Goal: Transaction & Acquisition: Register for event/course

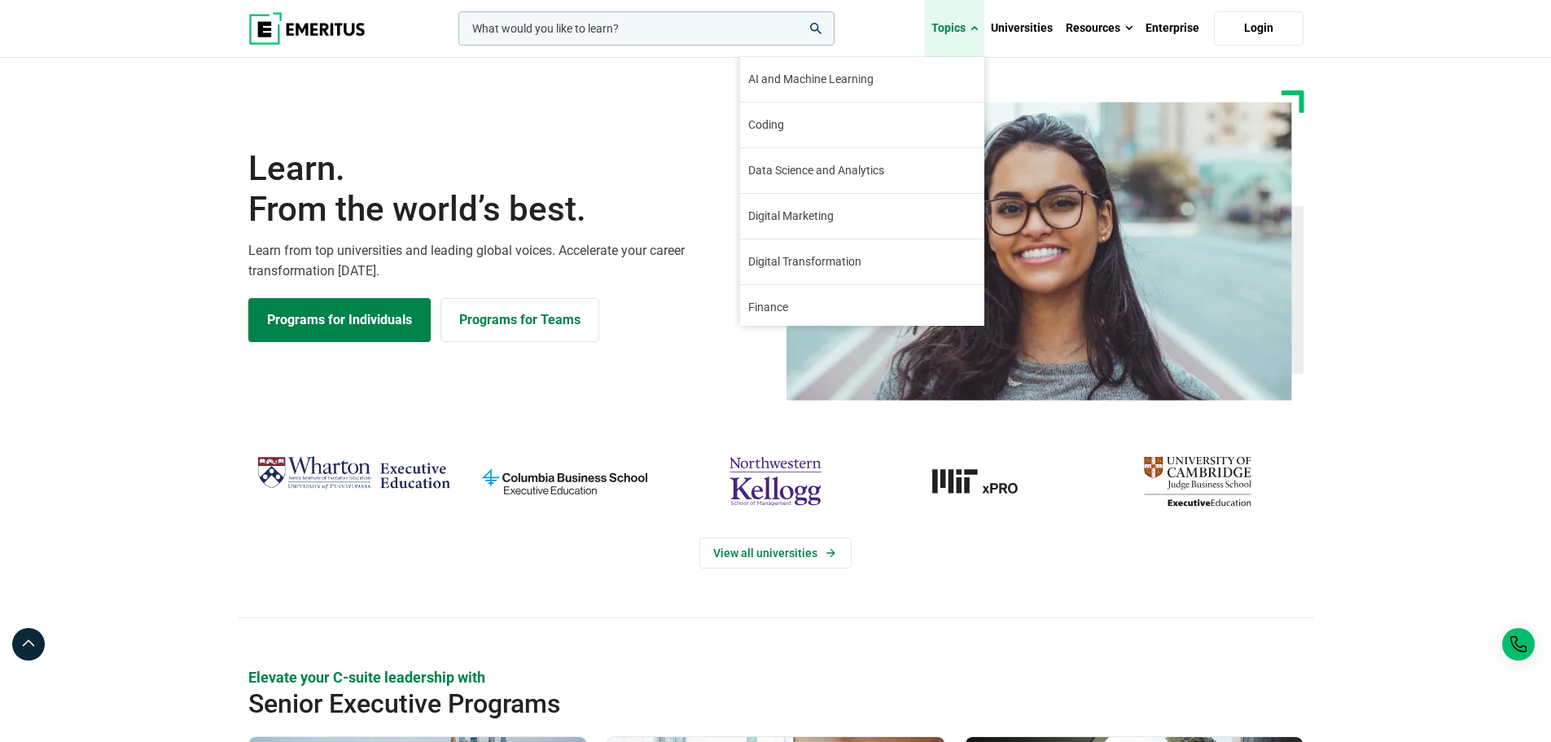
click at [972, 25] on span at bounding box center [974, 28] width 7 height 16
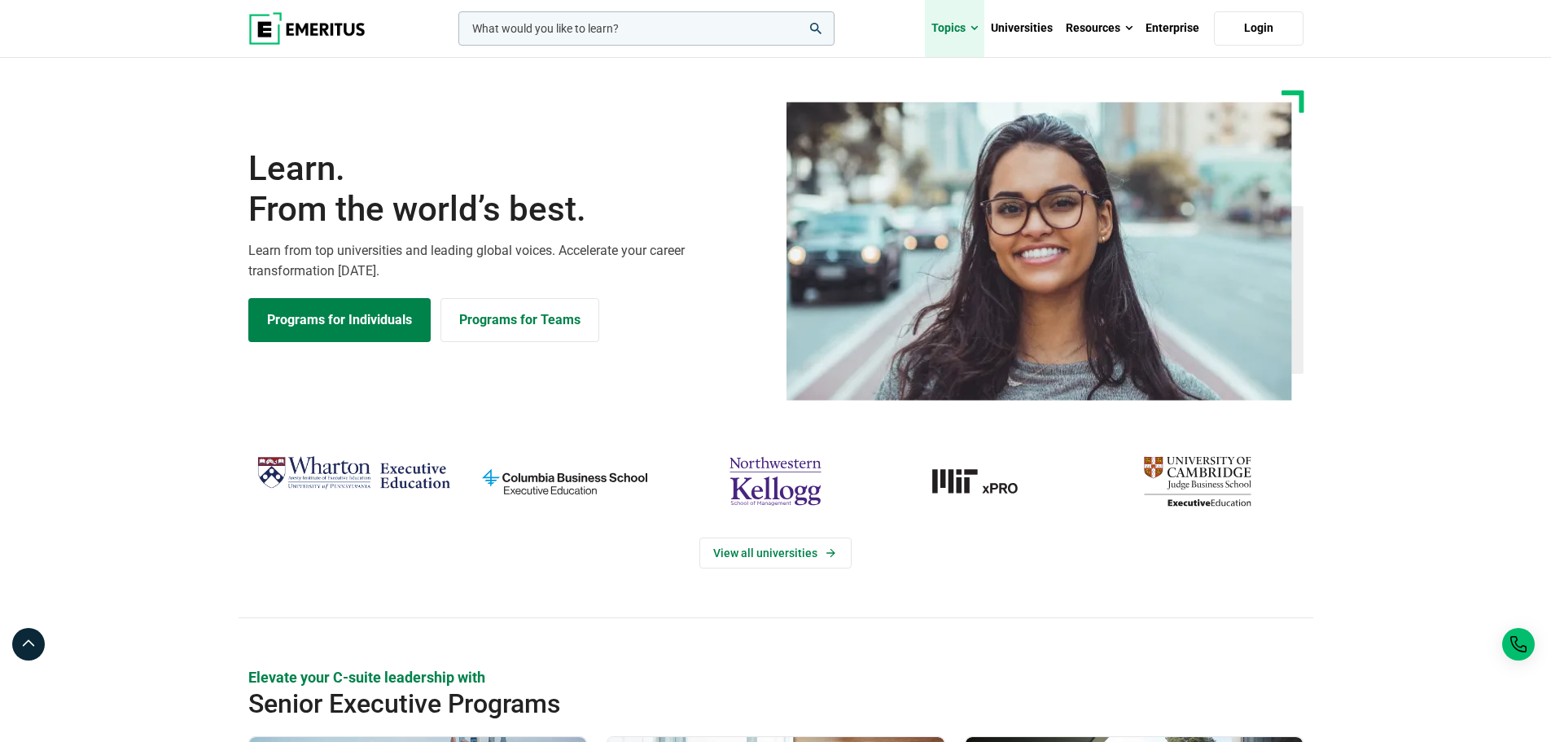
click at [972, 25] on span at bounding box center [974, 28] width 7 height 16
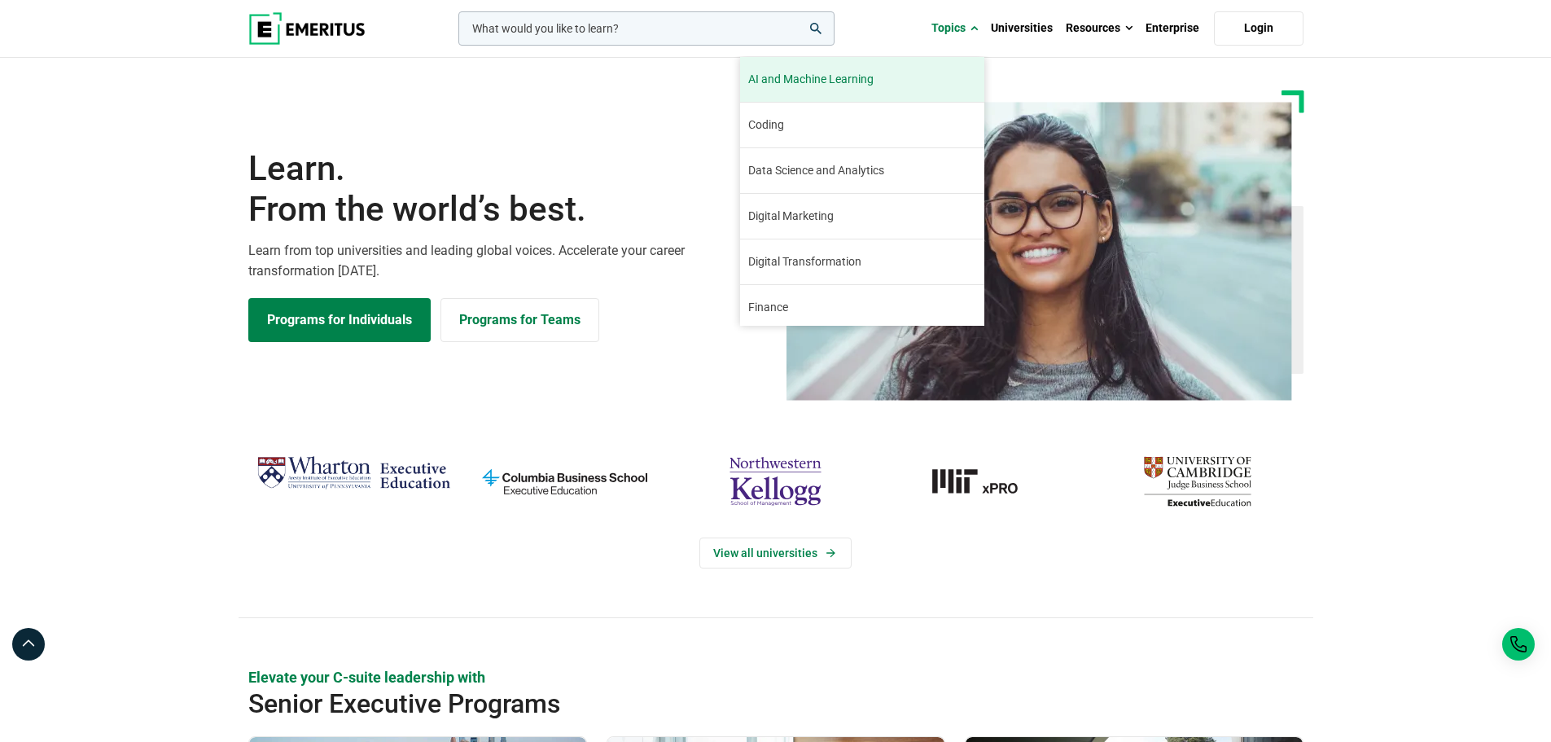
click at [844, 84] on span "AI and Machine Learning" at bounding box center [810, 79] width 125 height 17
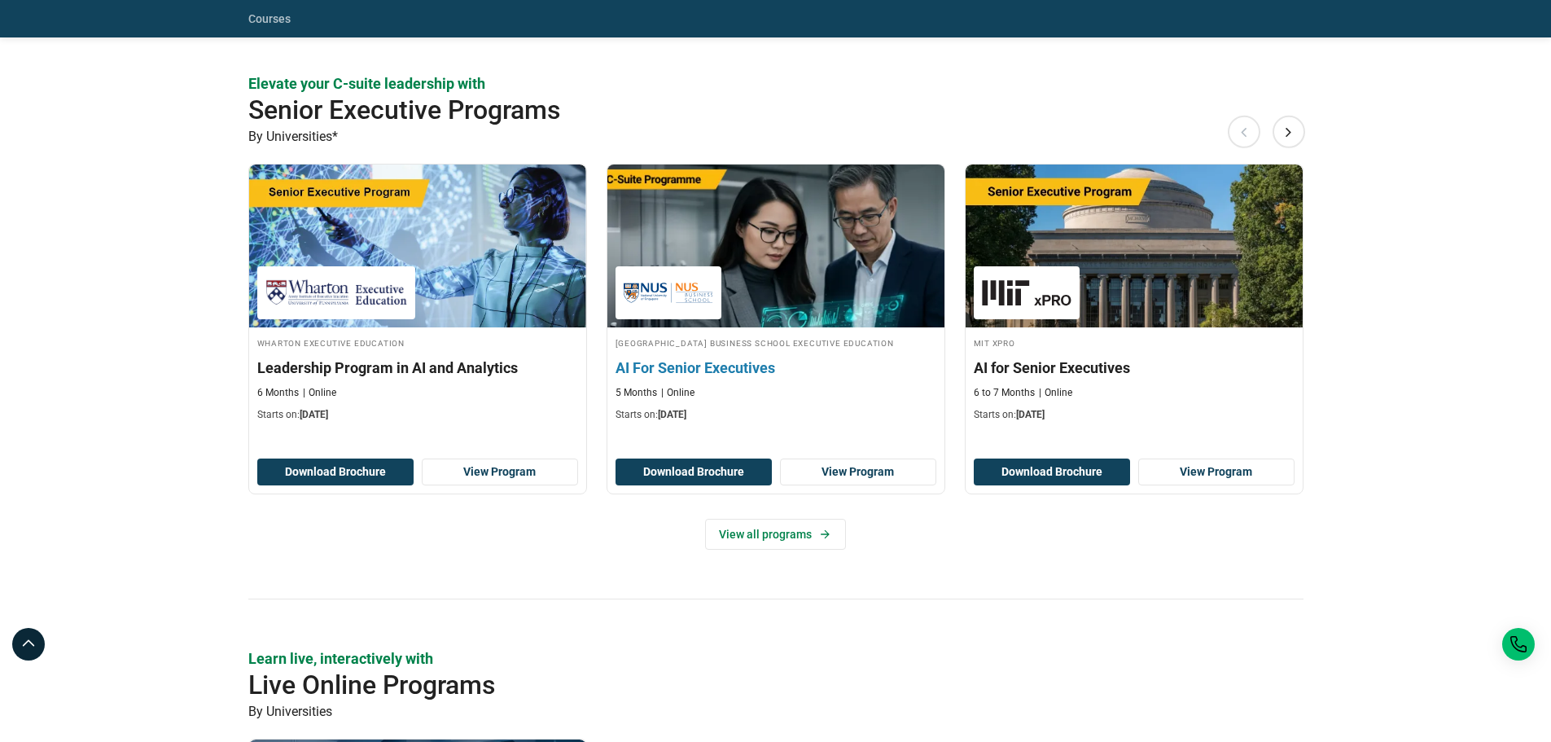
scroll to position [733, 0]
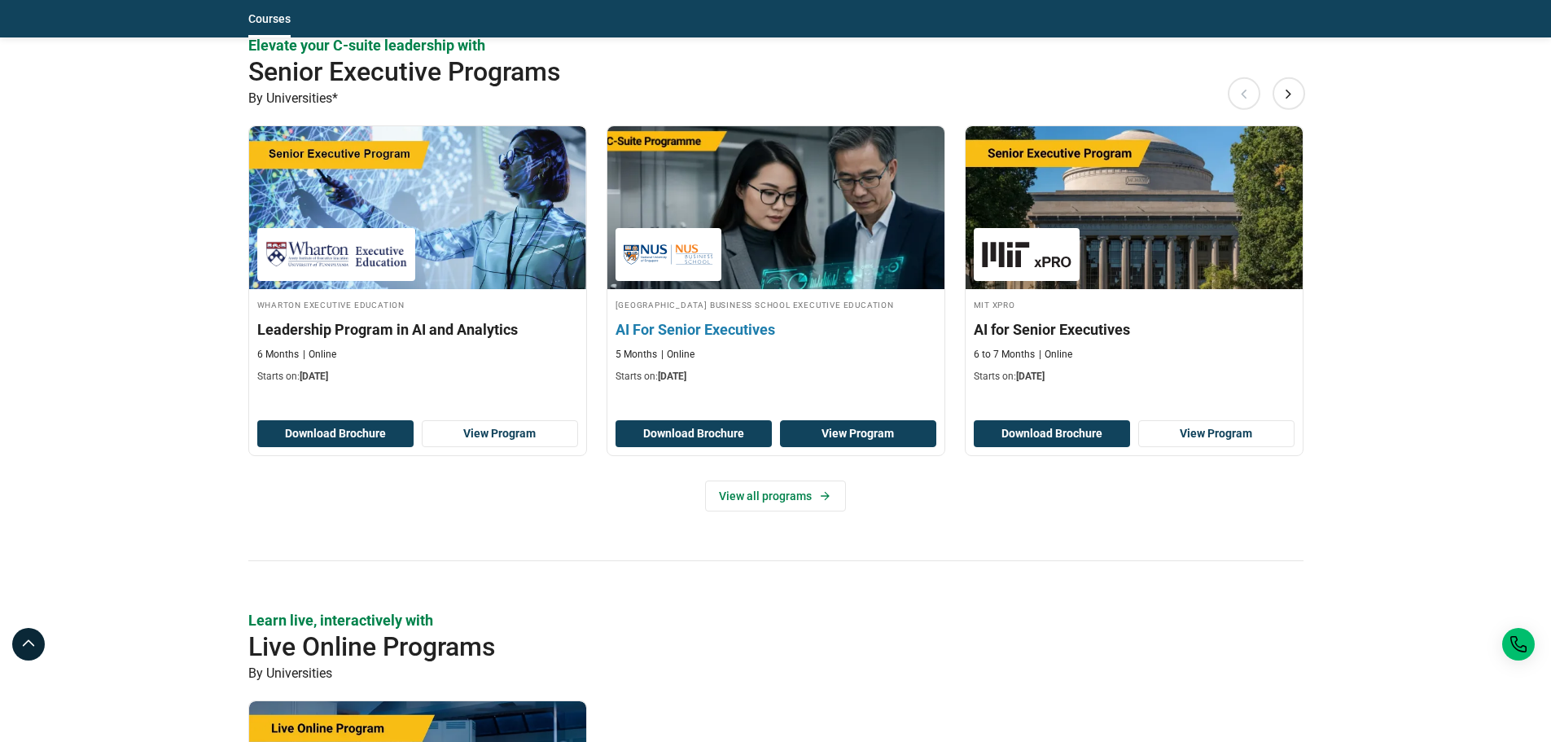
click at [861, 435] on link "View Program" at bounding box center [858, 434] width 156 height 28
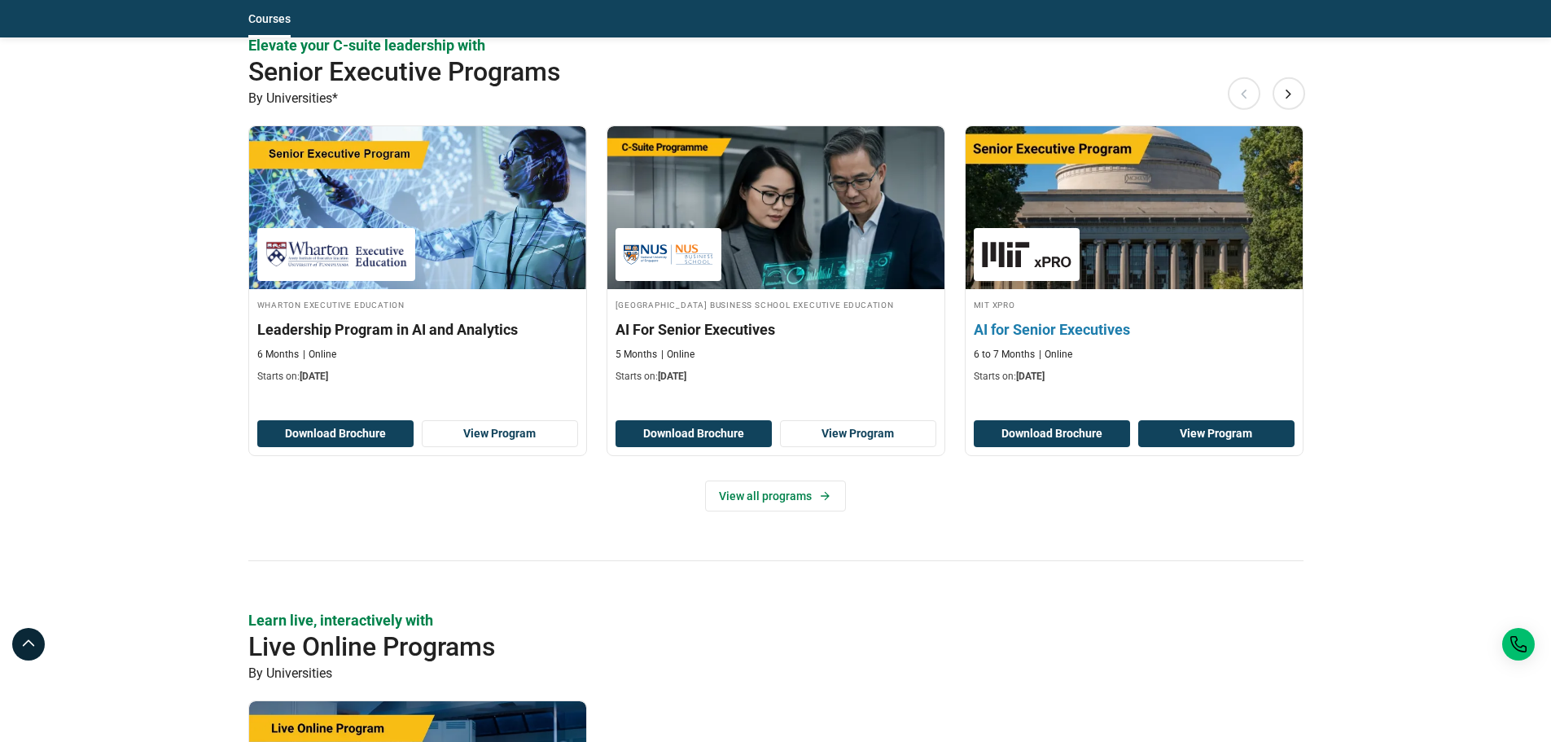
click at [1246, 435] on link "View Program" at bounding box center [1216, 434] width 156 height 28
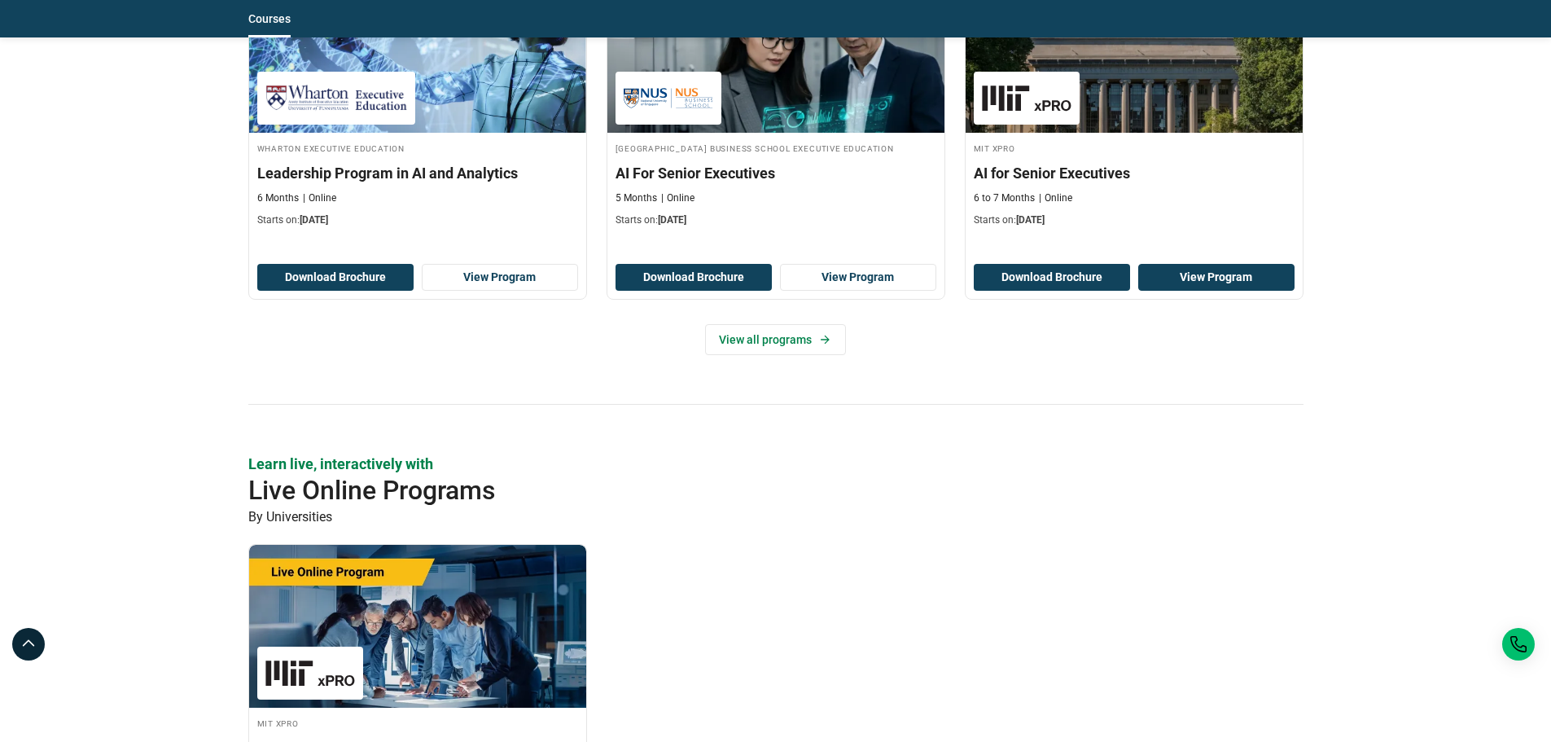
scroll to position [896, 0]
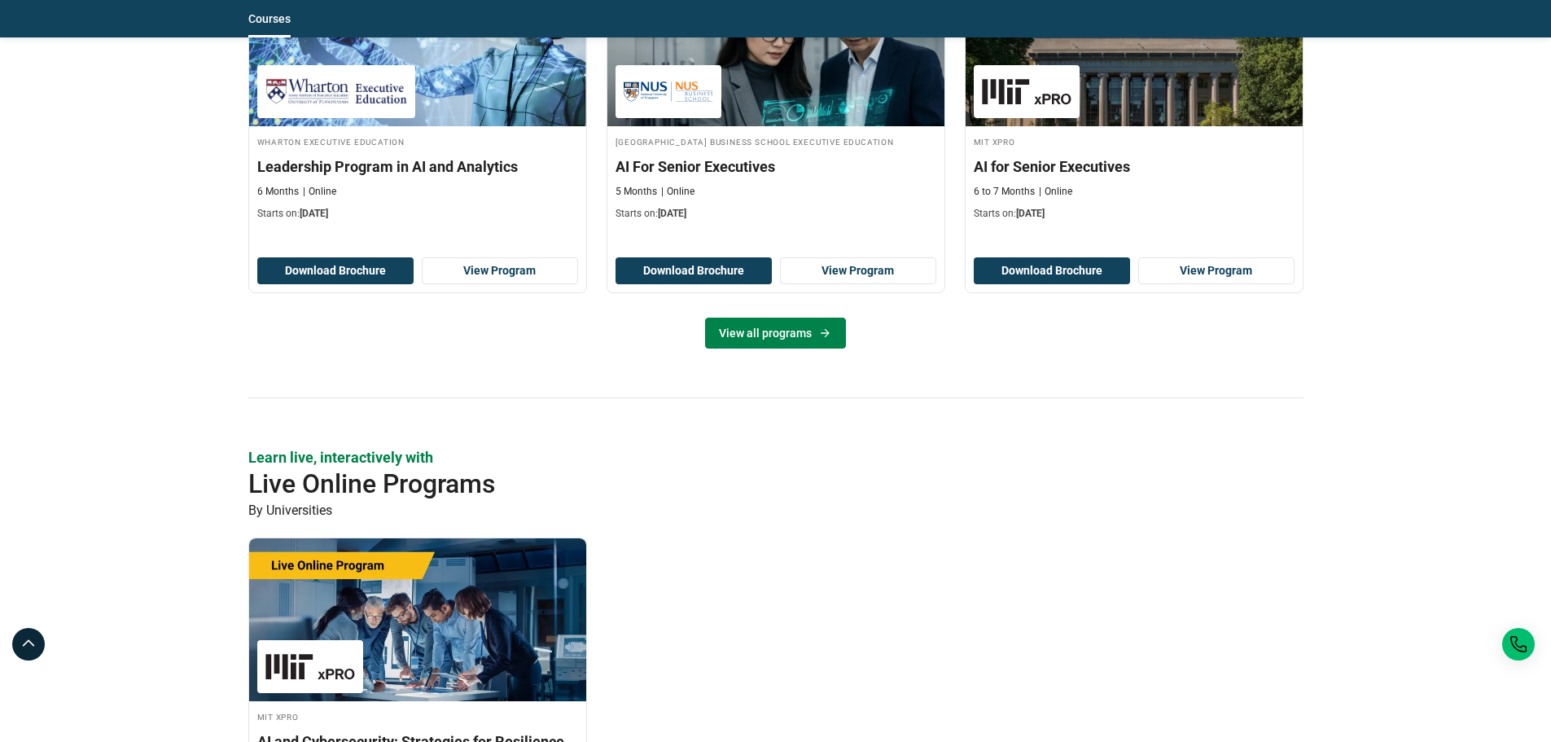
click at [811, 327] on link "View all programs" at bounding box center [775, 333] width 141 height 31
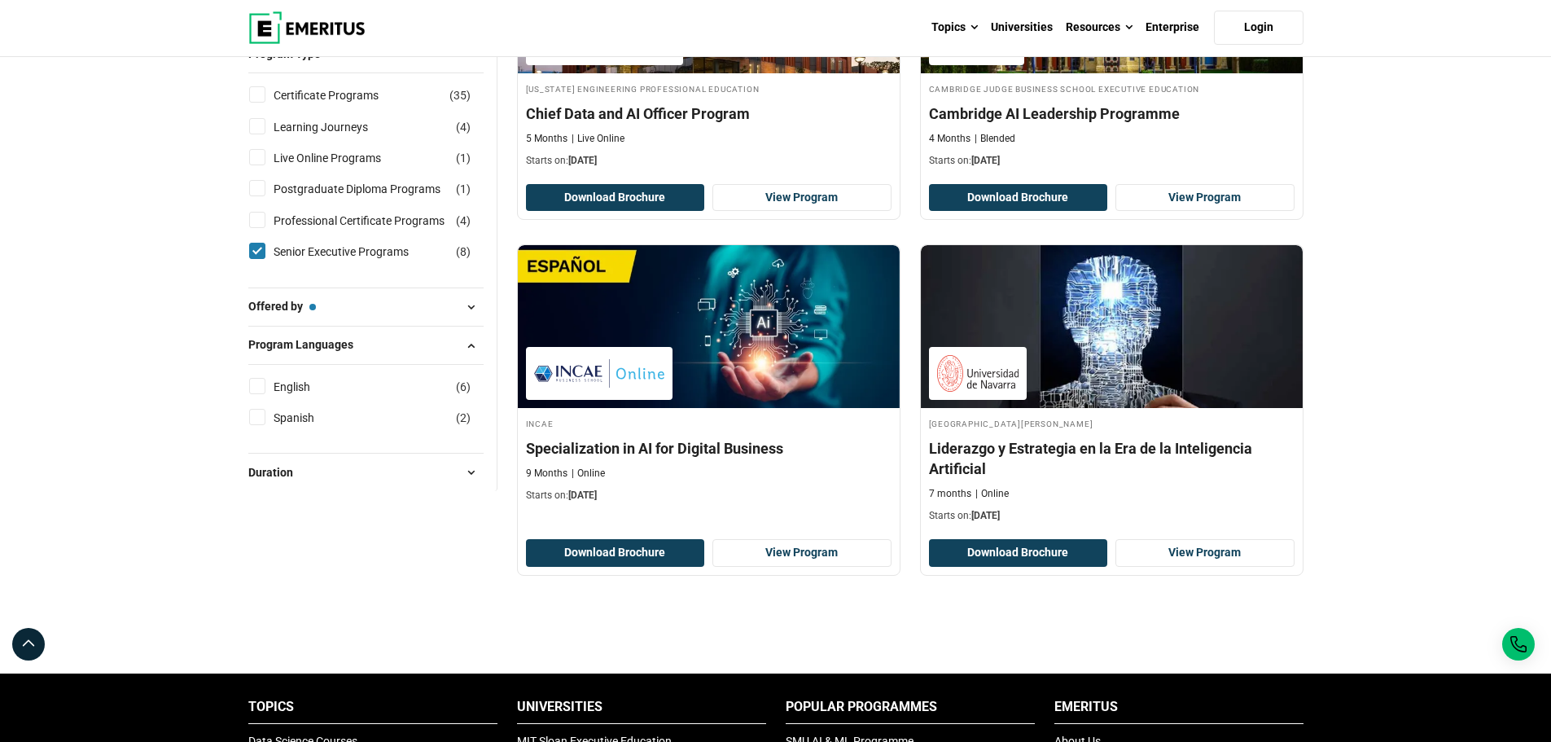
scroll to position [1140, 0]
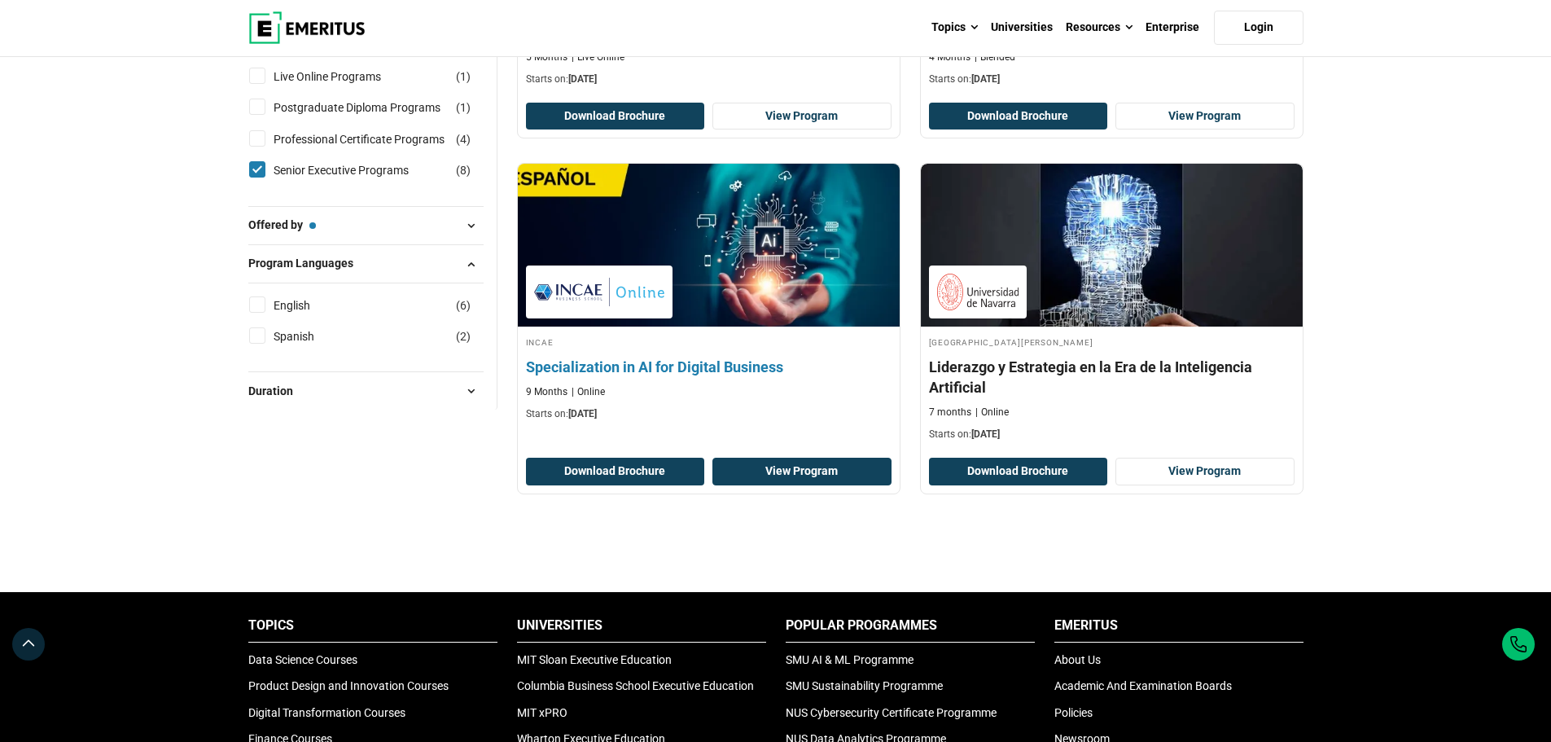
click at [804, 475] on link "View Program" at bounding box center [801, 472] width 179 height 28
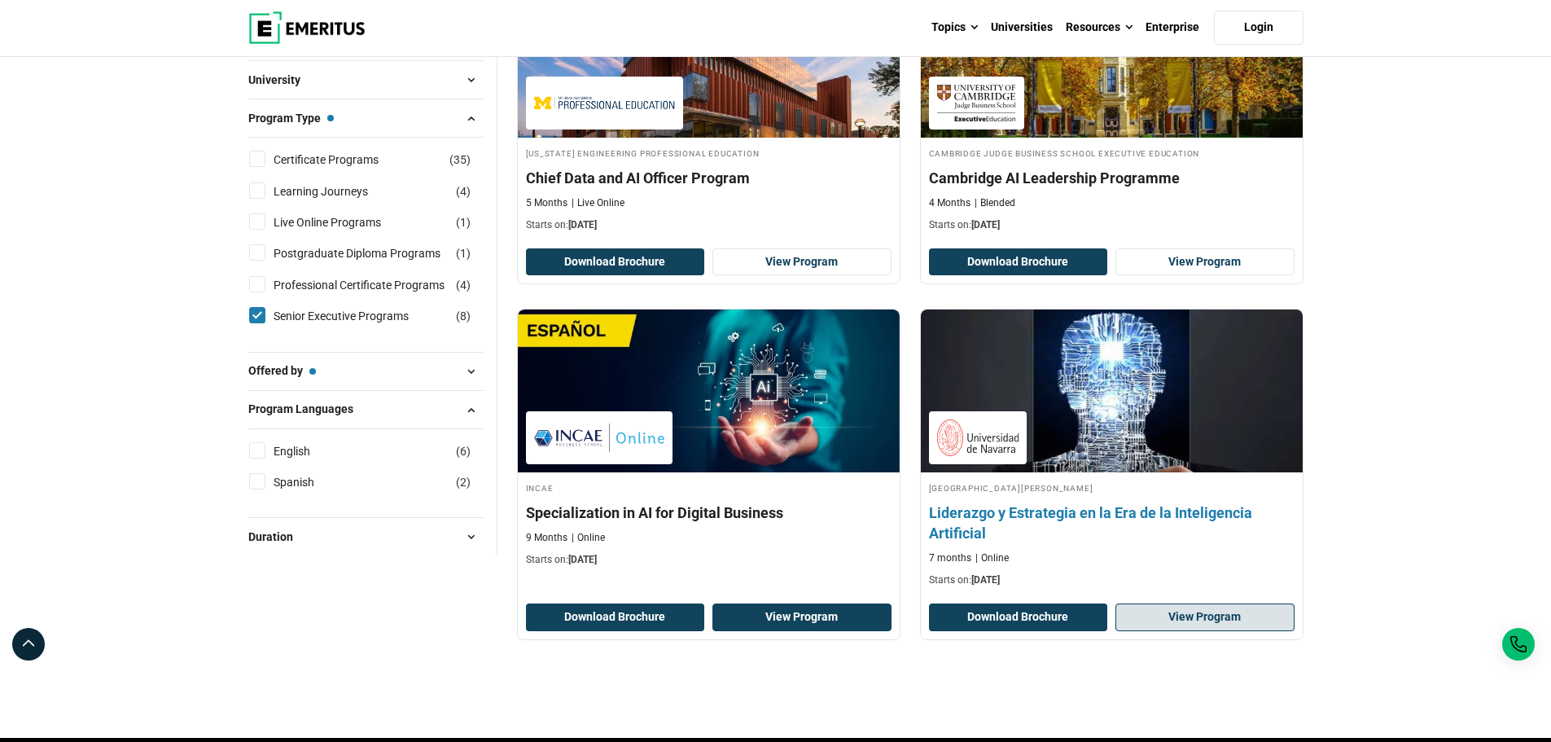
scroll to position [977, 0]
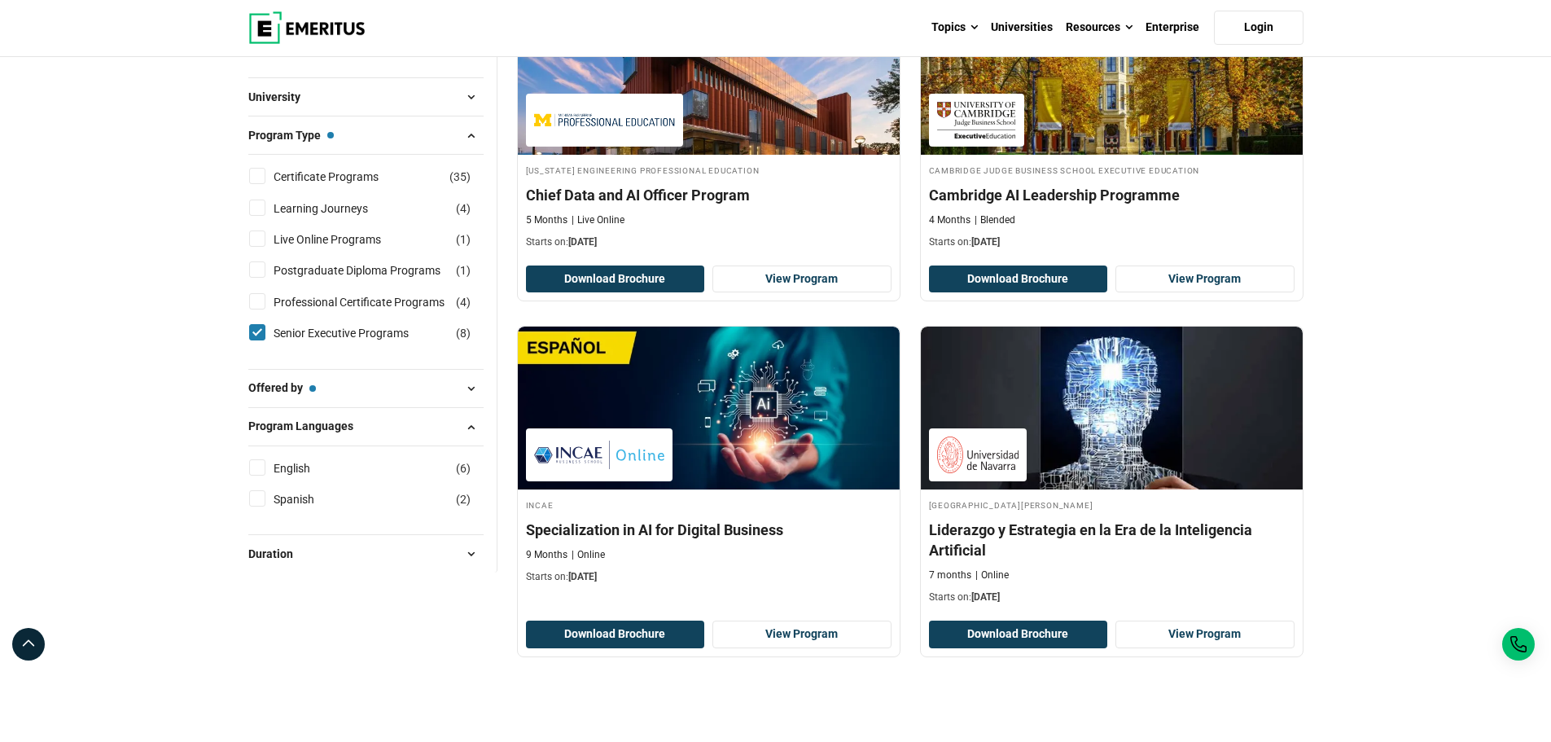
click at [252, 465] on input "English ( 6 )" at bounding box center [257, 467] width 16 height 16
checkbox input "true"
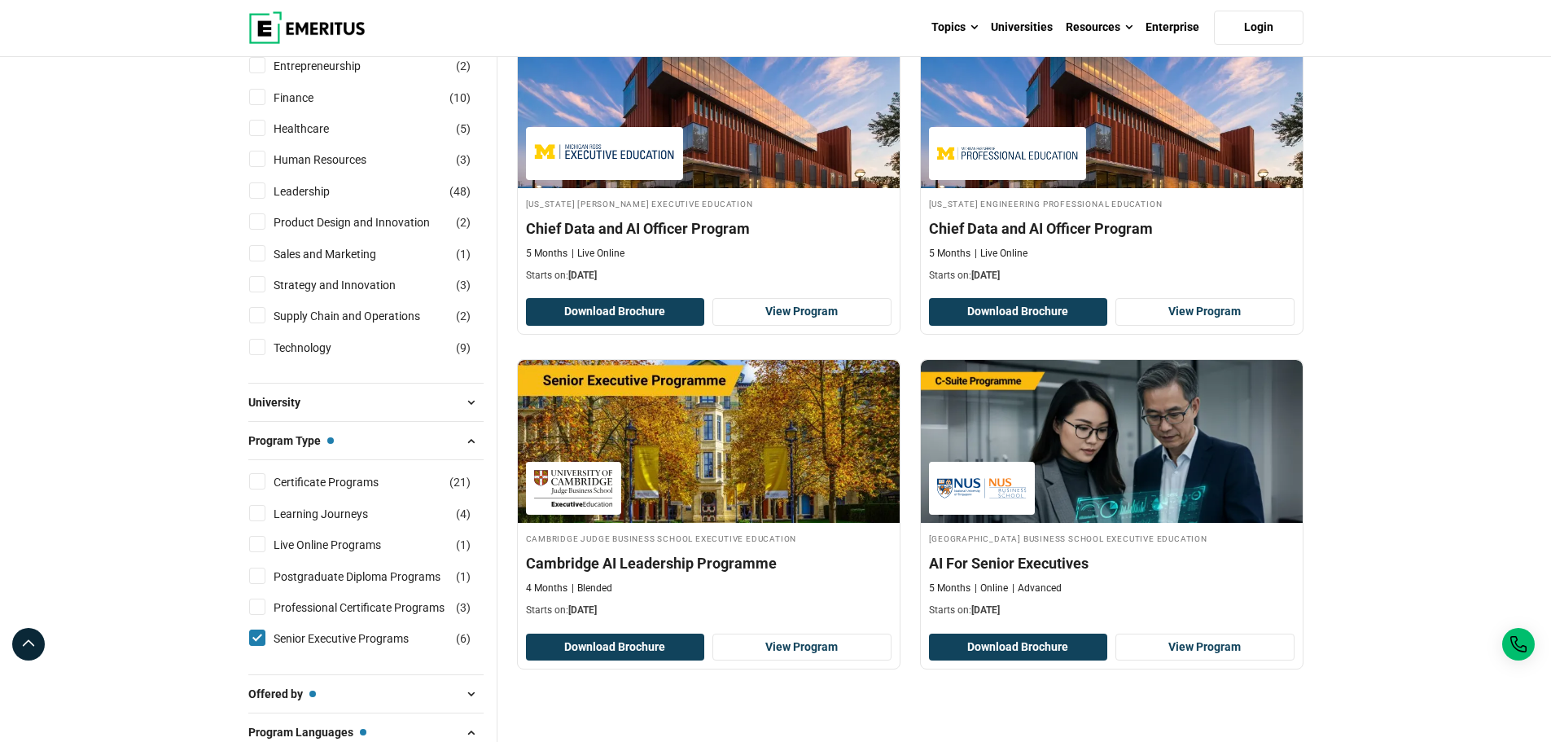
scroll to position [651, 0]
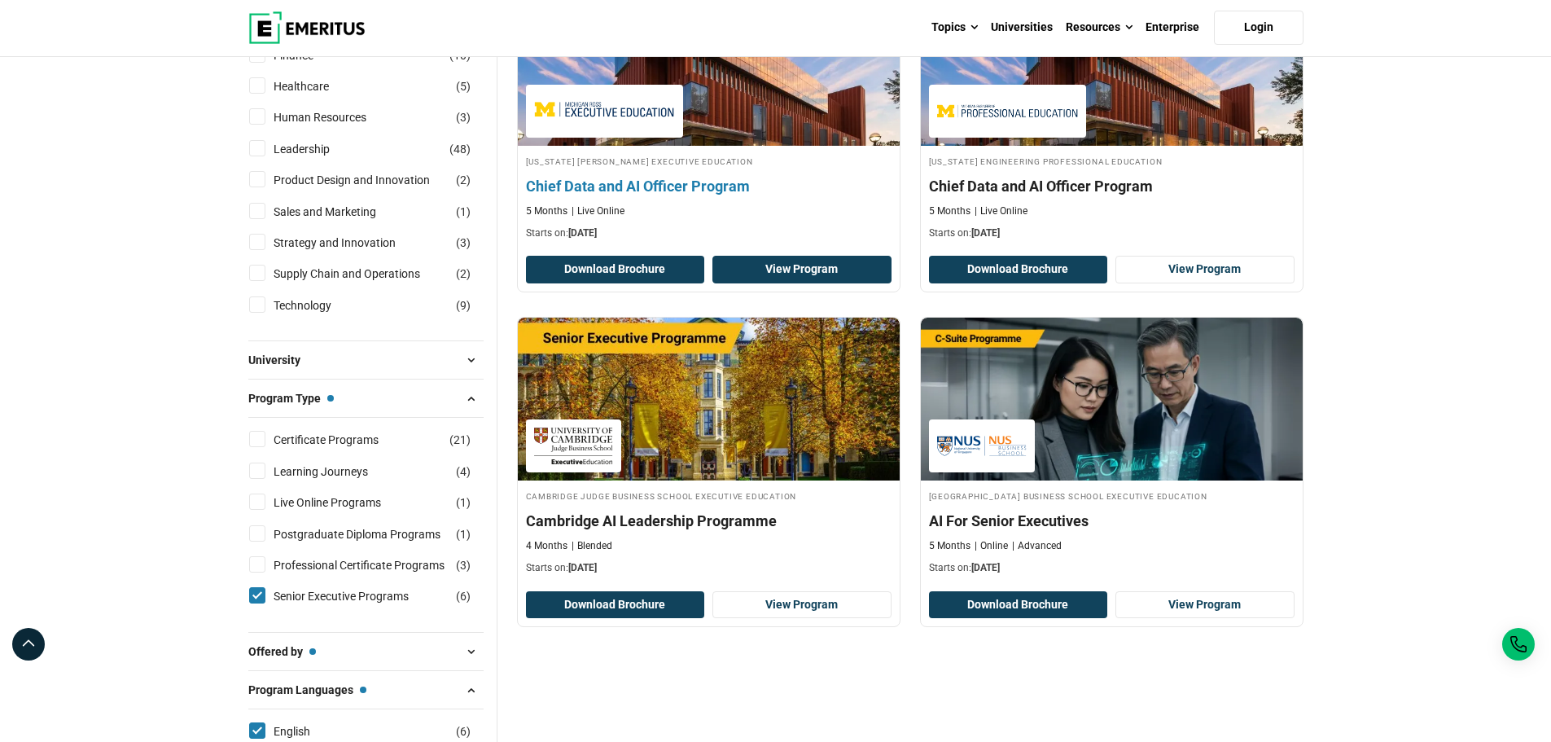
click at [796, 267] on link "View Program" at bounding box center [801, 270] width 179 height 28
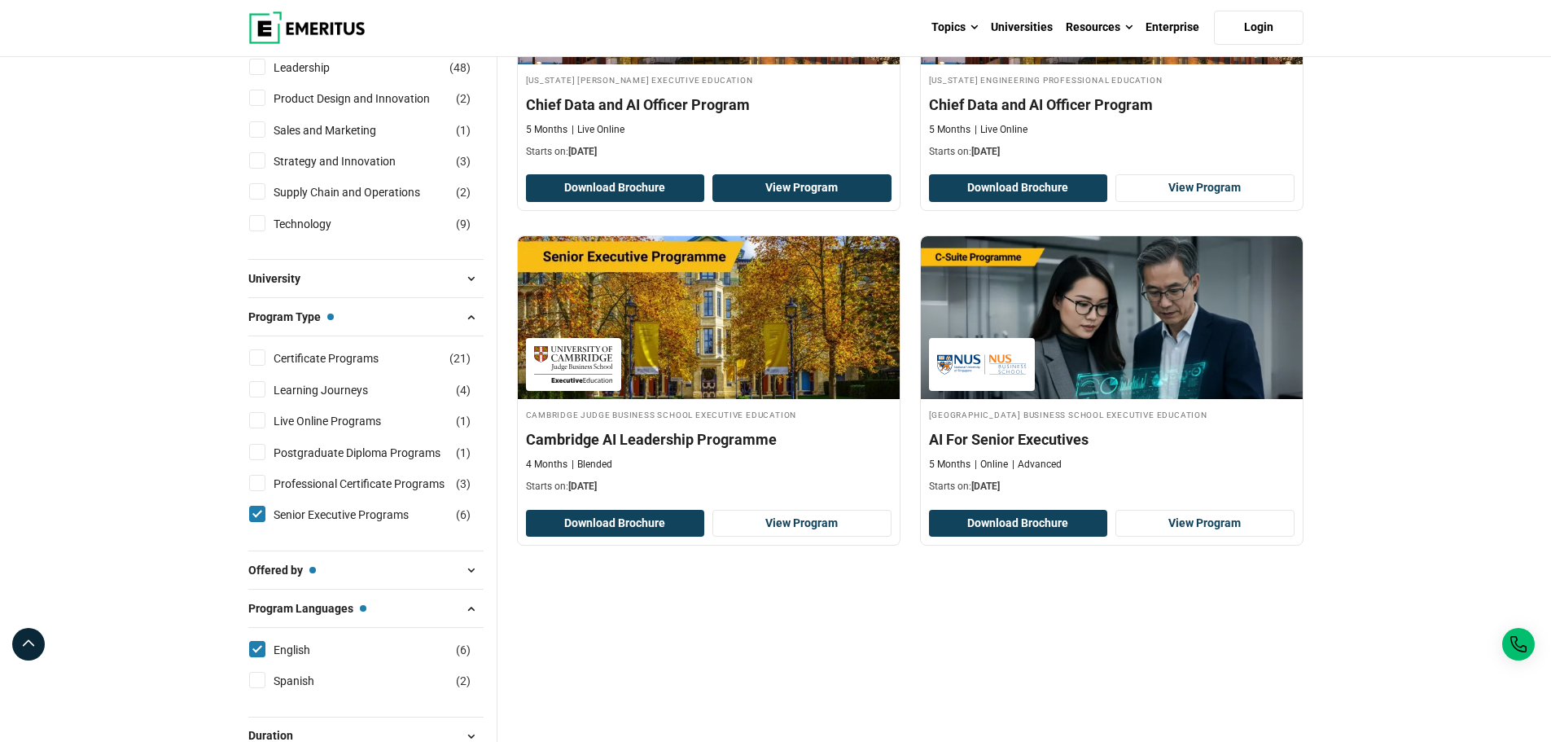
scroll to position [814, 0]
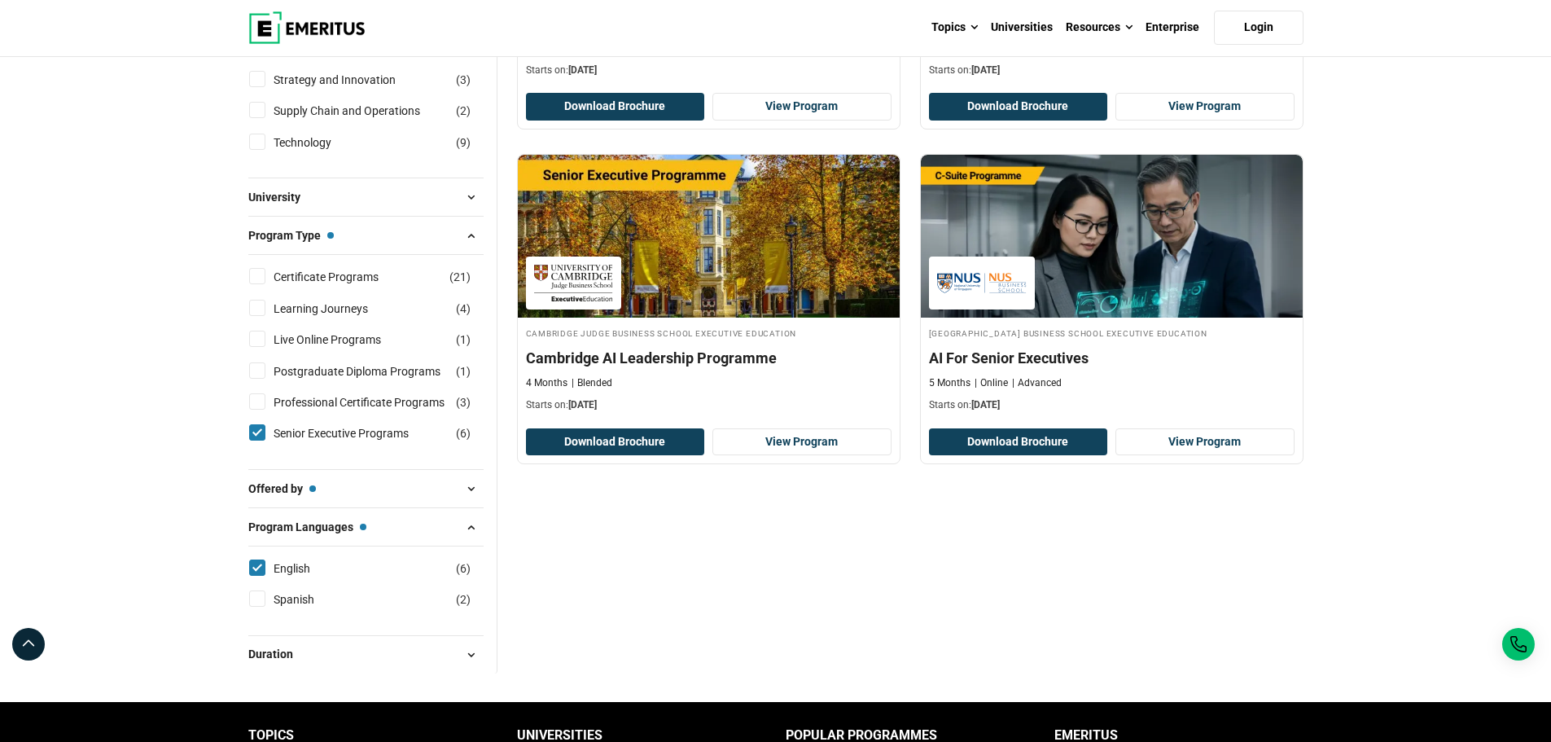
click at [261, 368] on input "Postgraduate Diploma Programs ( 1 )" at bounding box center [257, 370] width 16 height 16
checkbox input "true"
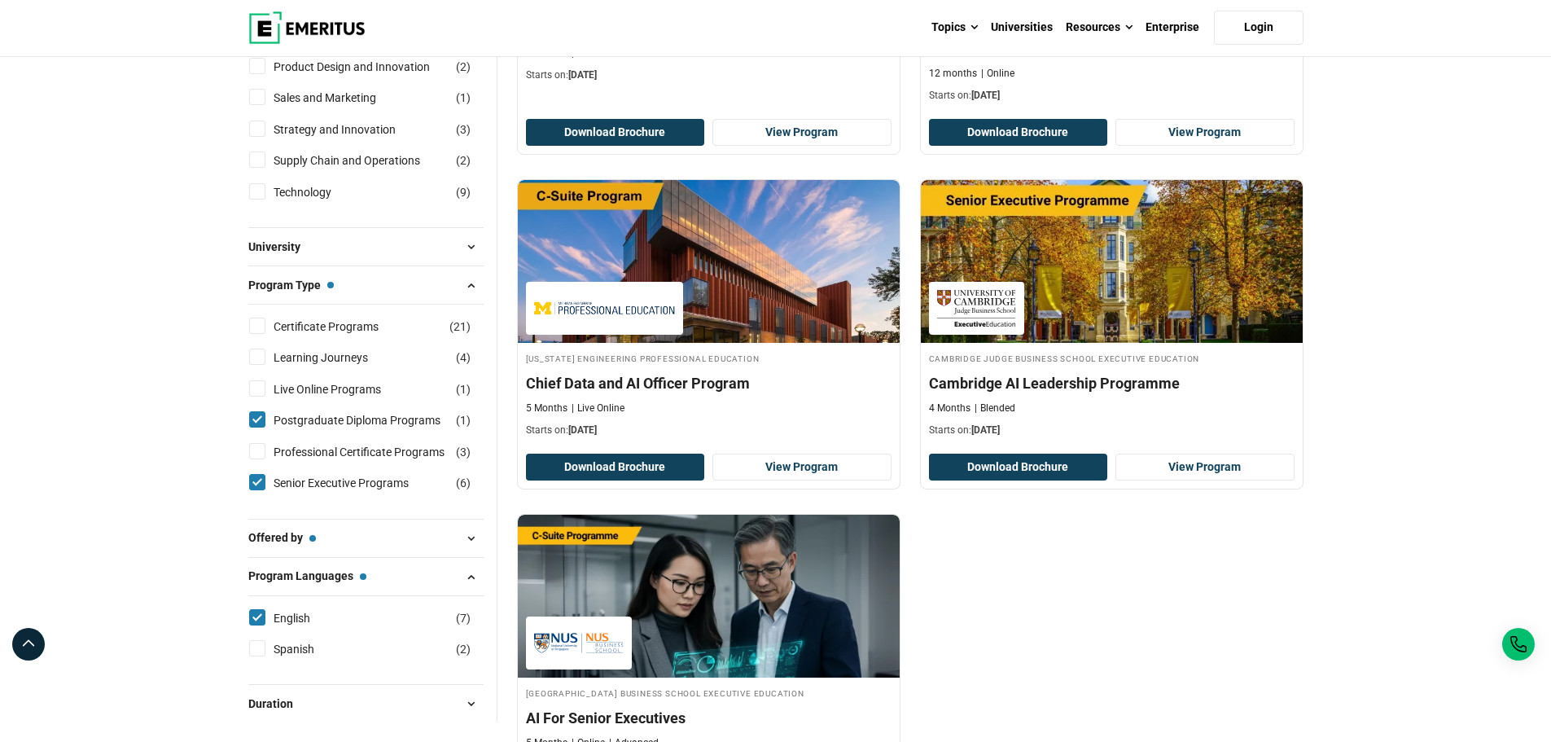
scroll to position [814, 0]
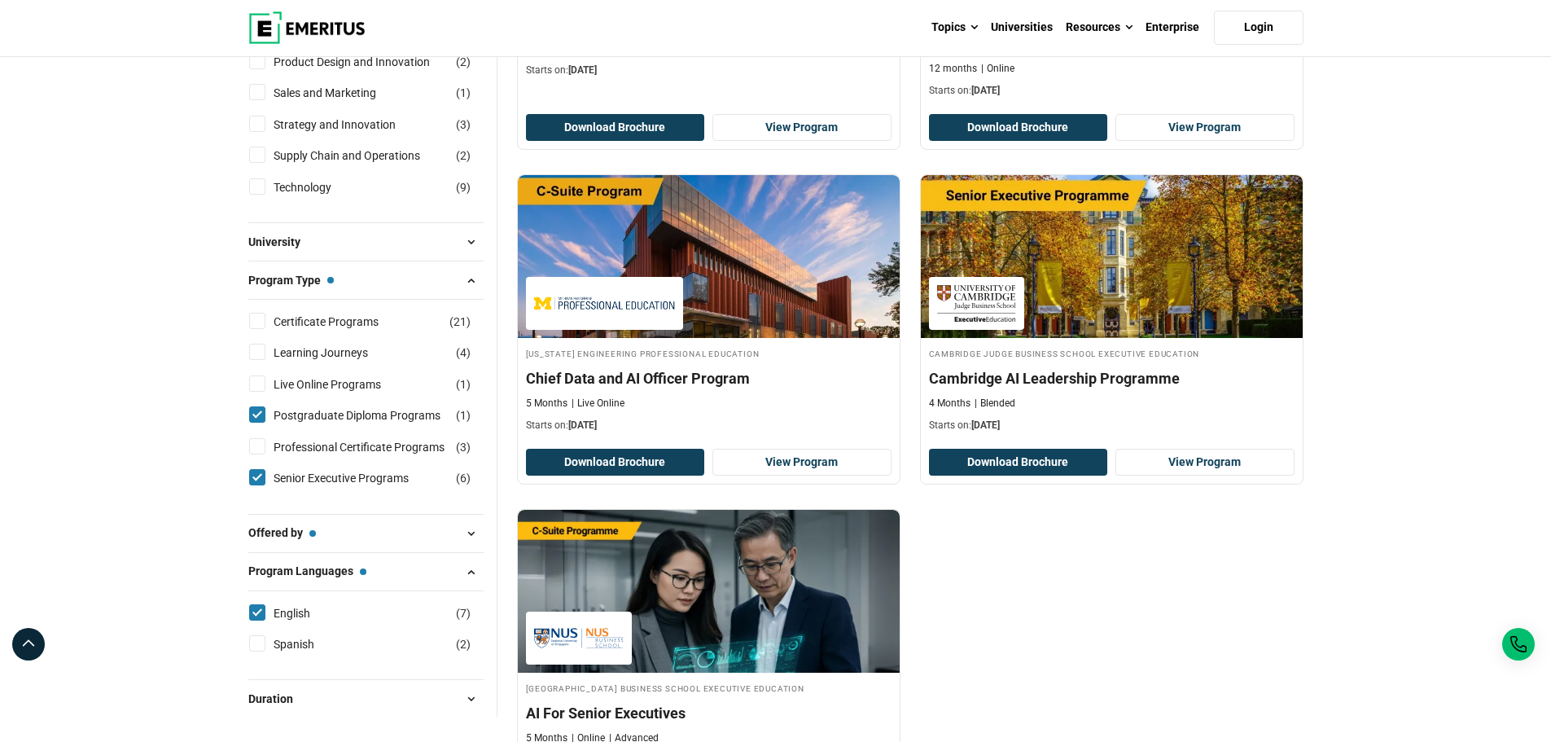
click at [257, 480] on input "Senior Executive Programs ( 6 )" at bounding box center [257, 477] width 16 height 16
checkbox input "false"
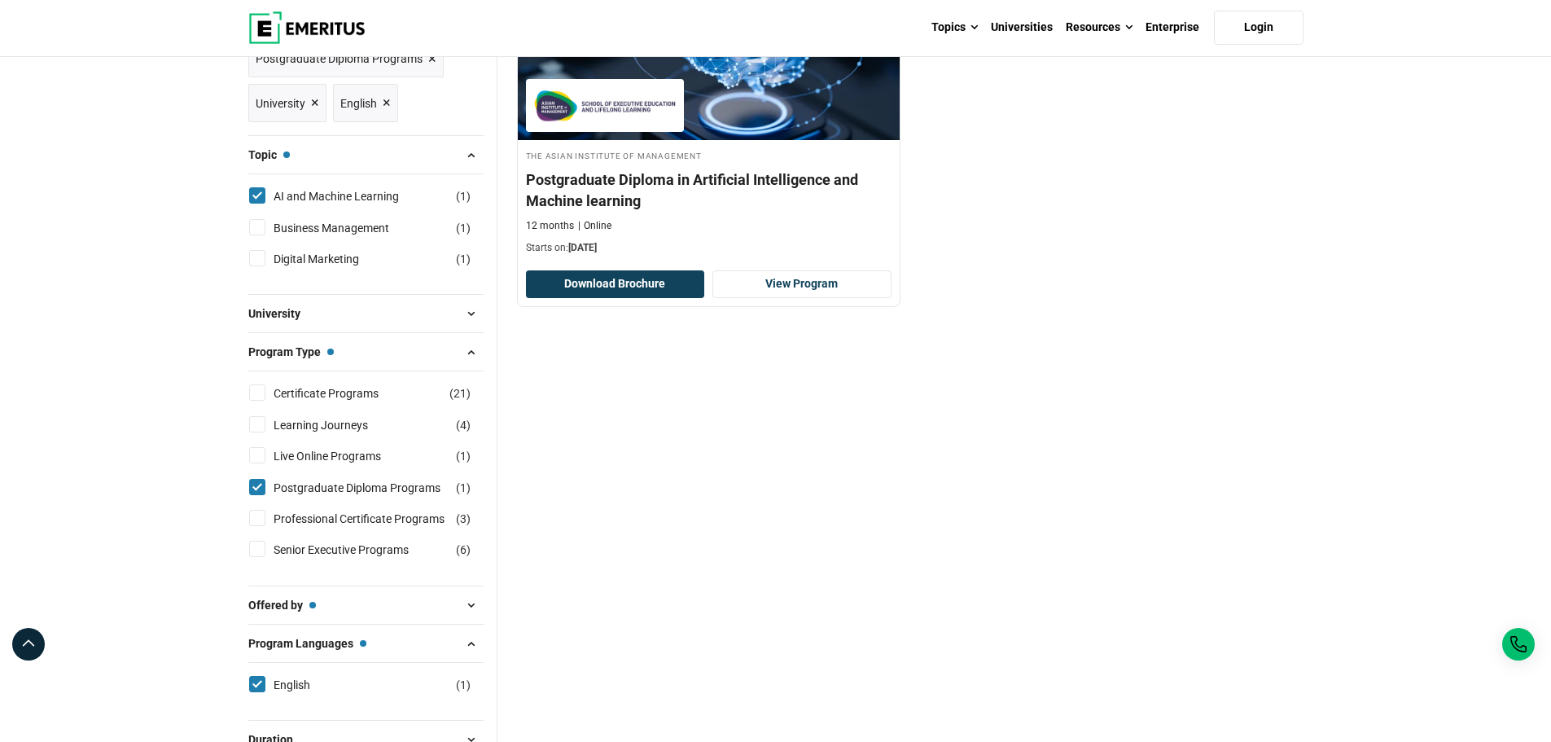
scroll to position [326, 0]
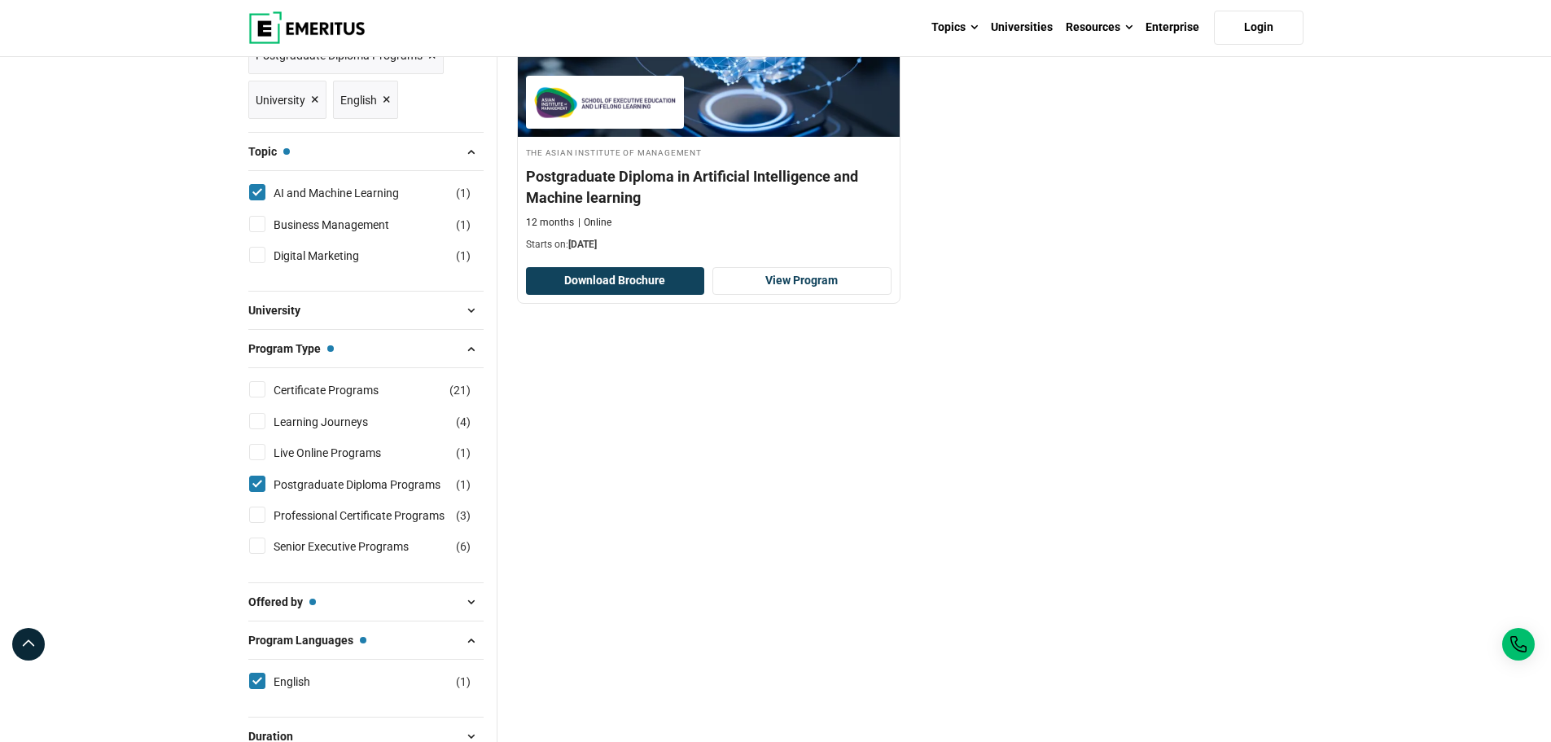
click at [255, 481] on input "Postgraduate Diploma Programs ( 1 )" at bounding box center [257, 484] width 16 height 16
checkbox input "false"
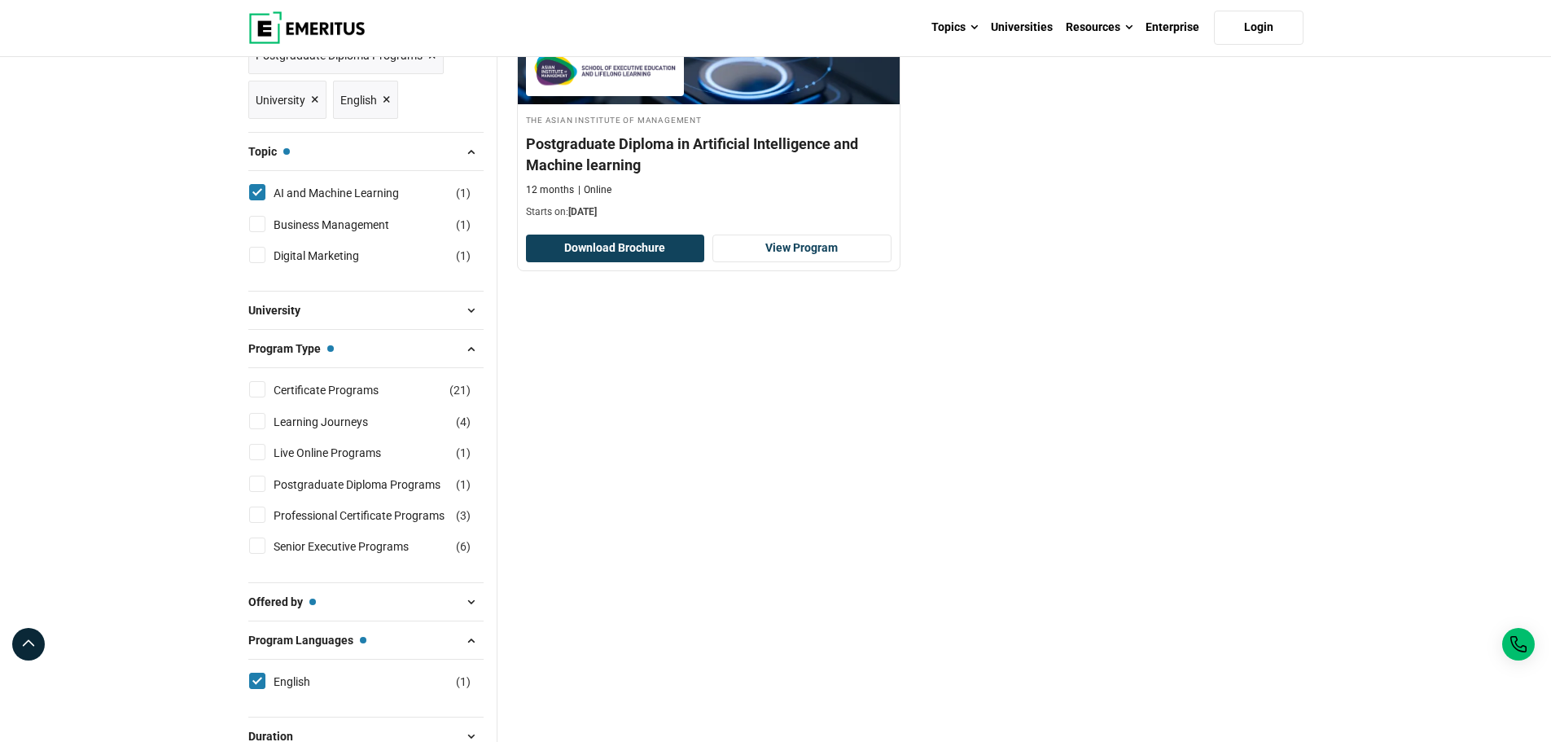
click at [256, 510] on input "Professional Certificate Programs ( 3 )" at bounding box center [257, 514] width 16 height 16
checkbox input "true"
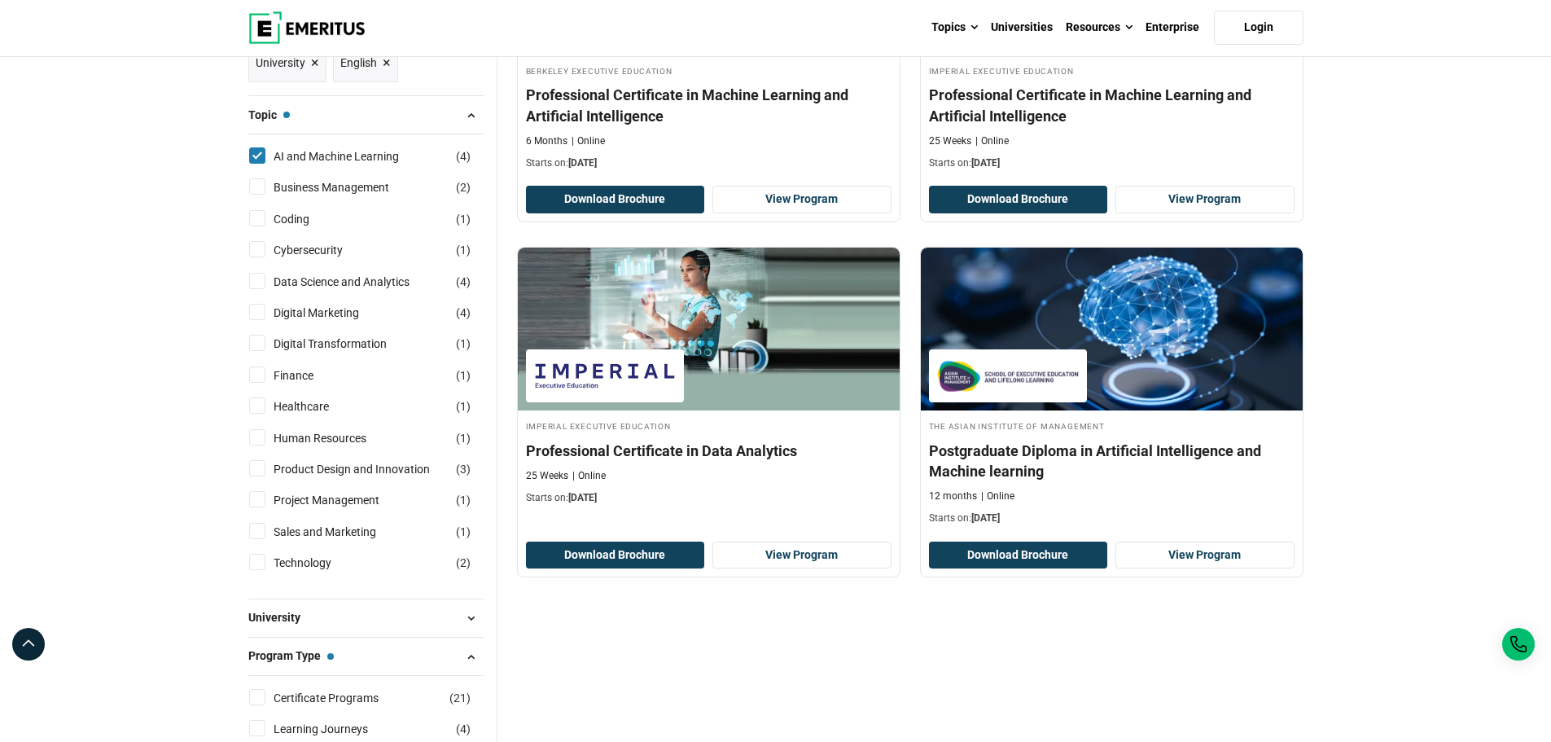
scroll to position [163, 0]
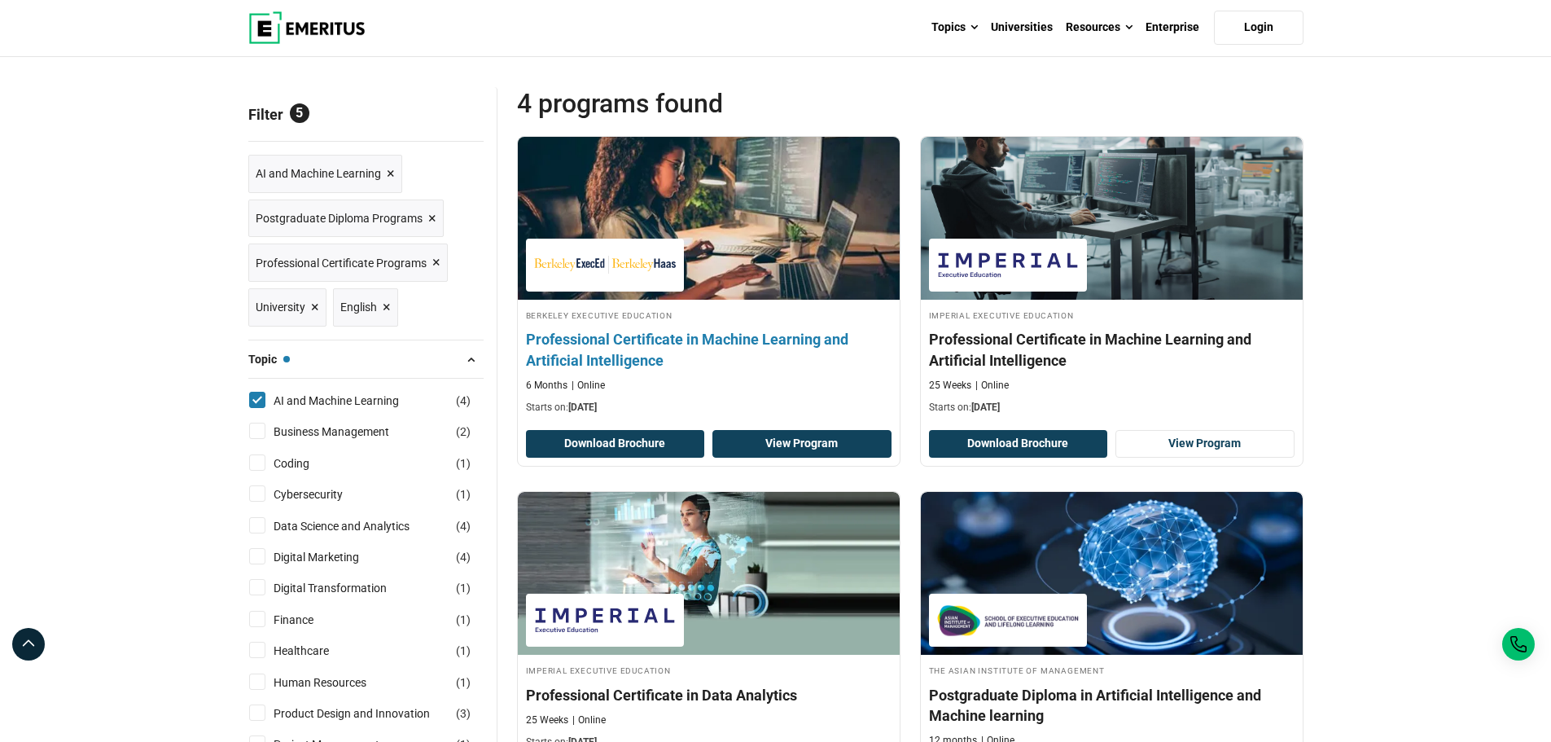
click at [794, 437] on link "View Program" at bounding box center [801, 444] width 179 height 28
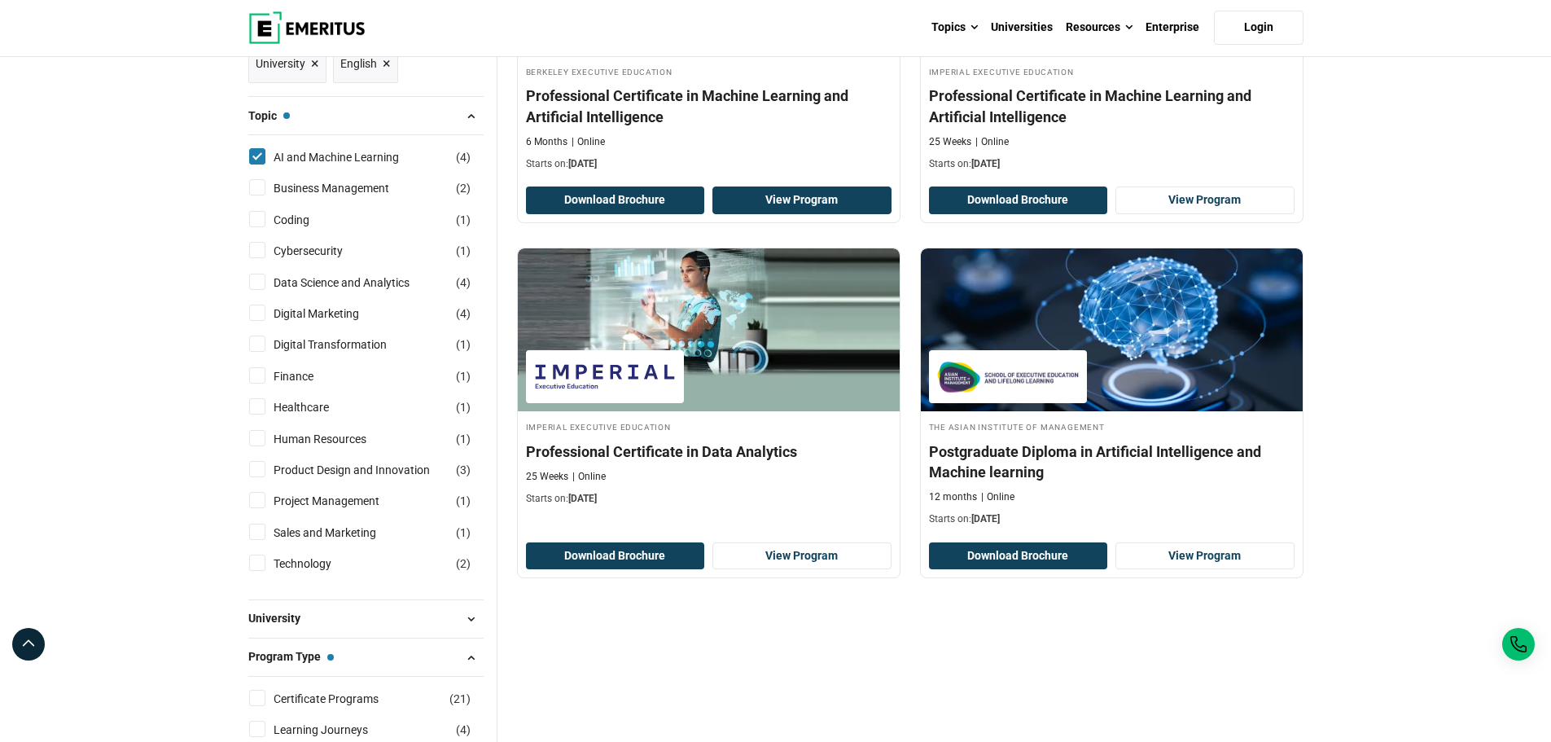
scroll to position [407, 0]
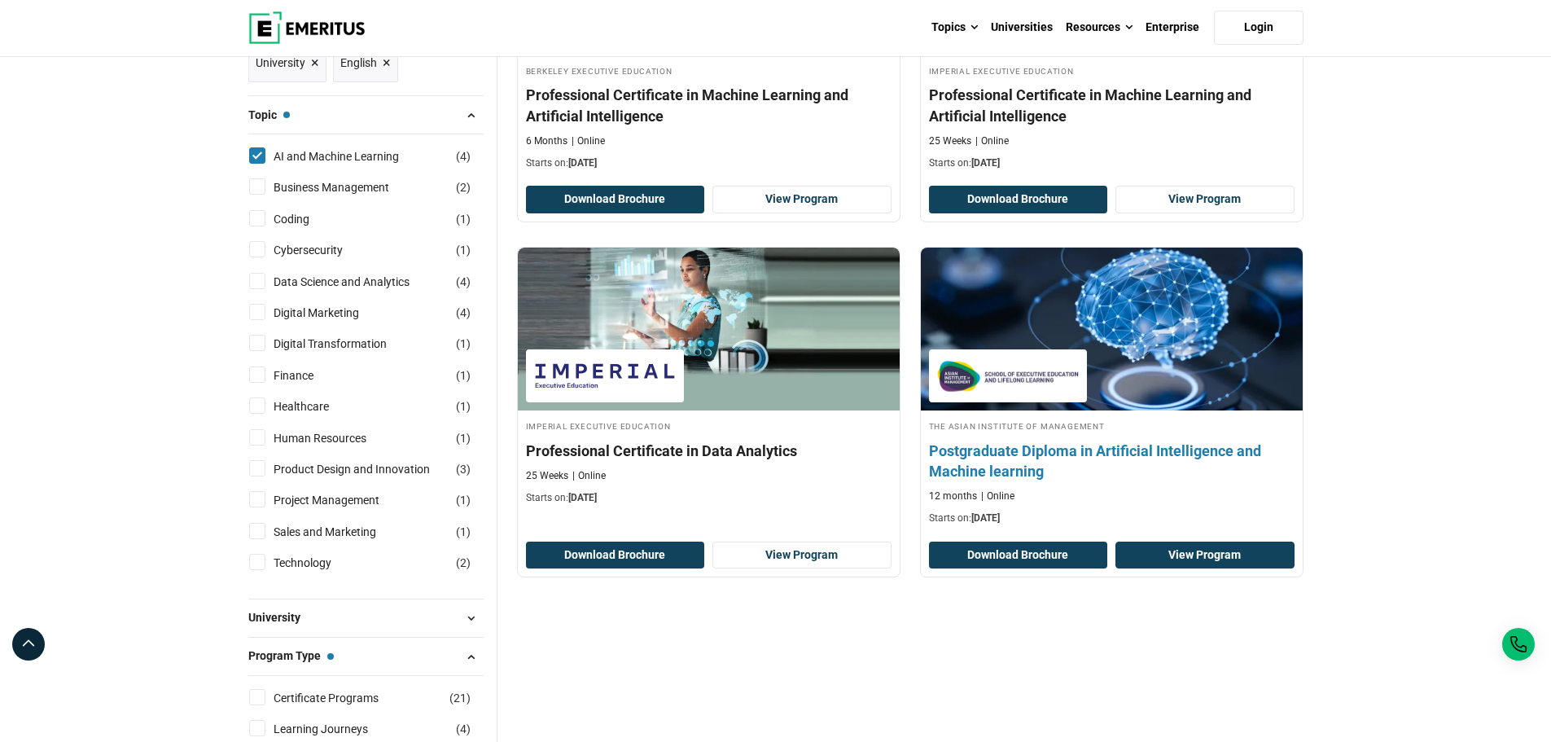
click at [1208, 554] on link "View Program" at bounding box center [1205, 555] width 179 height 28
